Goal: Check status: Check status

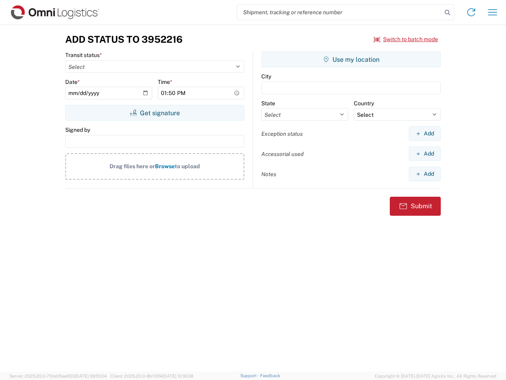
click at [340, 12] on input "search" at bounding box center [339, 12] width 205 height 15
click at [448, 13] on icon at bounding box center [447, 12] width 11 height 11
click at [471, 12] on icon at bounding box center [471, 12] width 13 height 13
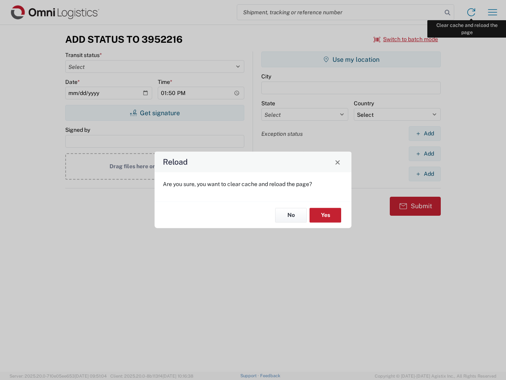
click at [493, 12] on div "Reload Are you sure, you want to clear cache and reload the page? No Yes" at bounding box center [253, 190] width 506 height 380
click at [406, 39] on div "Reload Are you sure, you want to clear cache and reload the page? No Yes" at bounding box center [253, 190] width 506 height 380
click at [155, 113] on div "Reload Are you sure, you want to clear cache and reload the page? No Yes" at bounding box center [253, 190] width 506 height 380
click at [351, 59] on div "Reload Are you sure, you want to clear cache and reload the page? No Yes" at bounding box center [253, 190] width 506 height 380
click at [425, 133] on div "Reload Are you sure, you want to clear cache and reload the page? No Yes" at bounding box center [253, 190] width 506 height 380
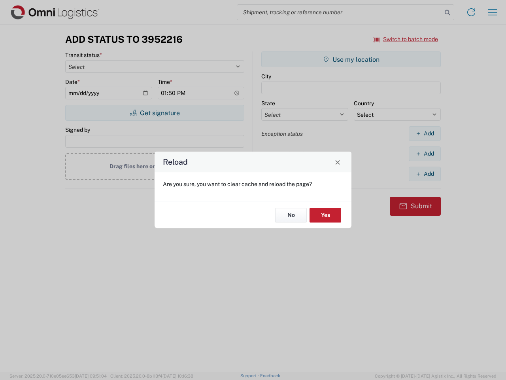
click at [425, 153] on div "Reload Are you sure, you want to clear cache and reload the page? No Yes" at bounding box center [253, 190] width 506 height 380
click at [425, 174] on div "Reload Are you sure, you want to clear cache and reload the page? No Yes" at bounding box center [253, 190] width 506 height 380
